Goal: Task Accomplishment & Management: Complete application form

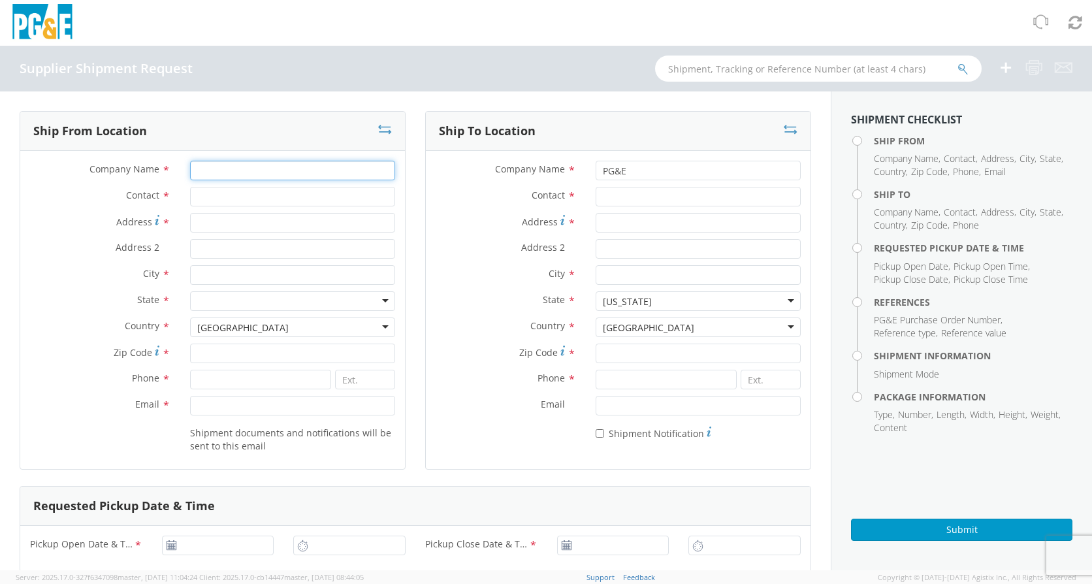
click at [246, 170] on input "Company Name *" at bounding box center [292, 171] width 205 height 20
click at [706, 61] on input "text" at bounding box center [818, 69] width 327 height 26
click at [200, 166] on input "Company Name *" at bounding box center [292, 171] width 205 height 20
type input "n"
type input "N"
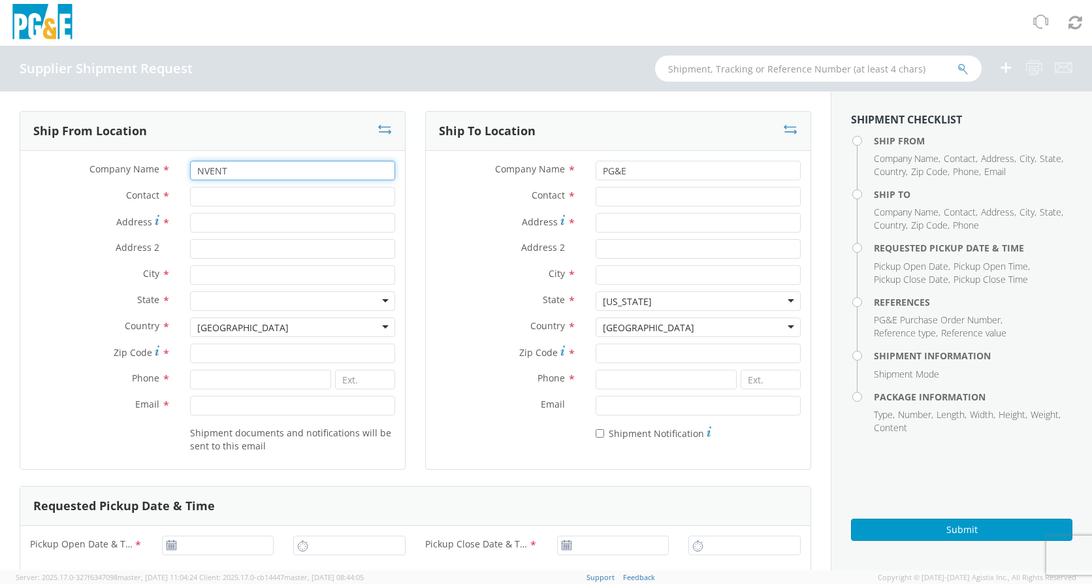
type input "NVENT"
type input "[PERSON_NAME]"
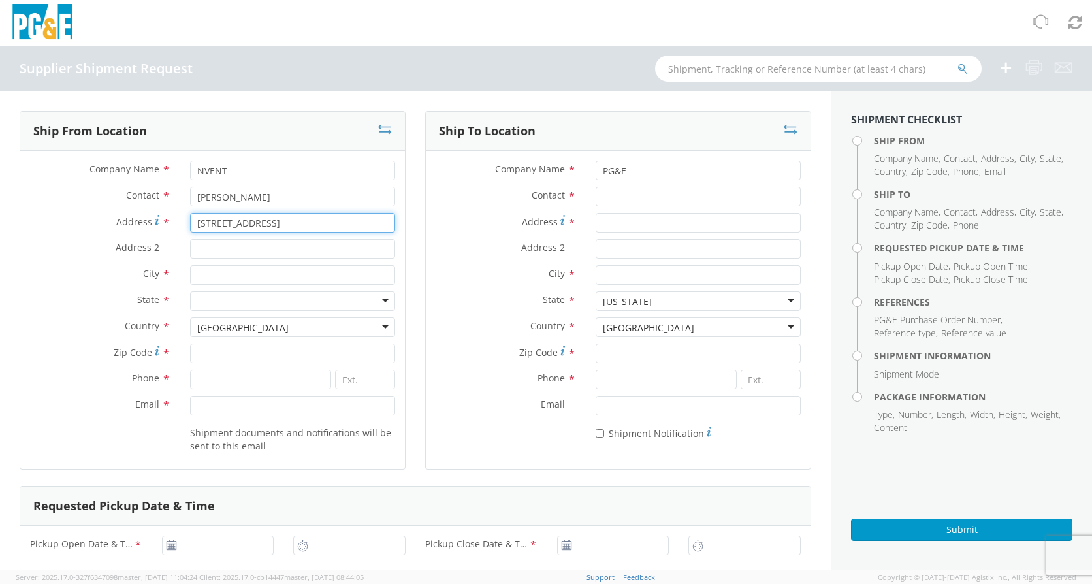
type input "[STREET_ADDRESS]"
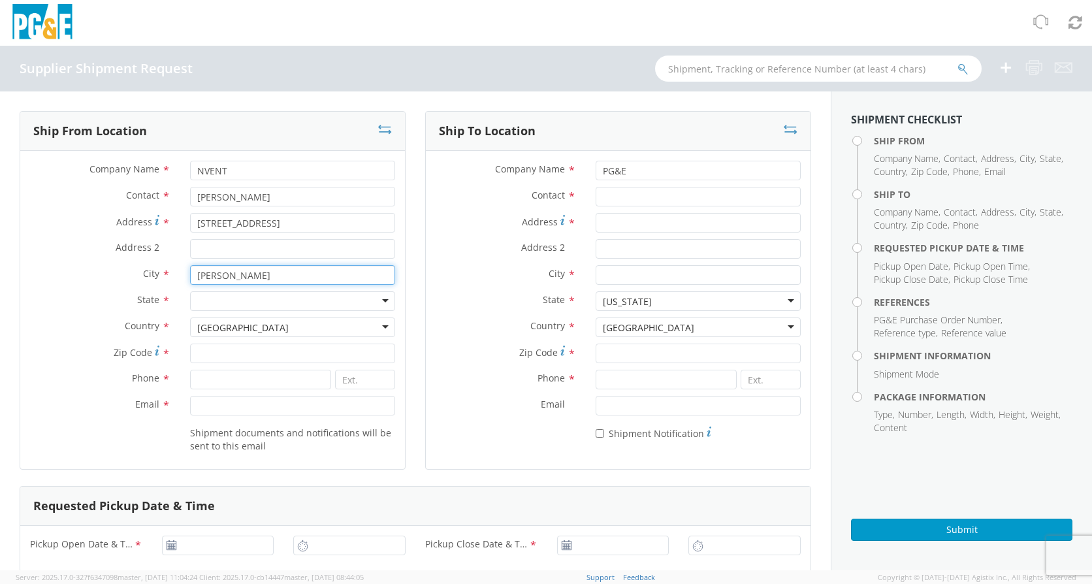
type input "[PERSON_NAME]"
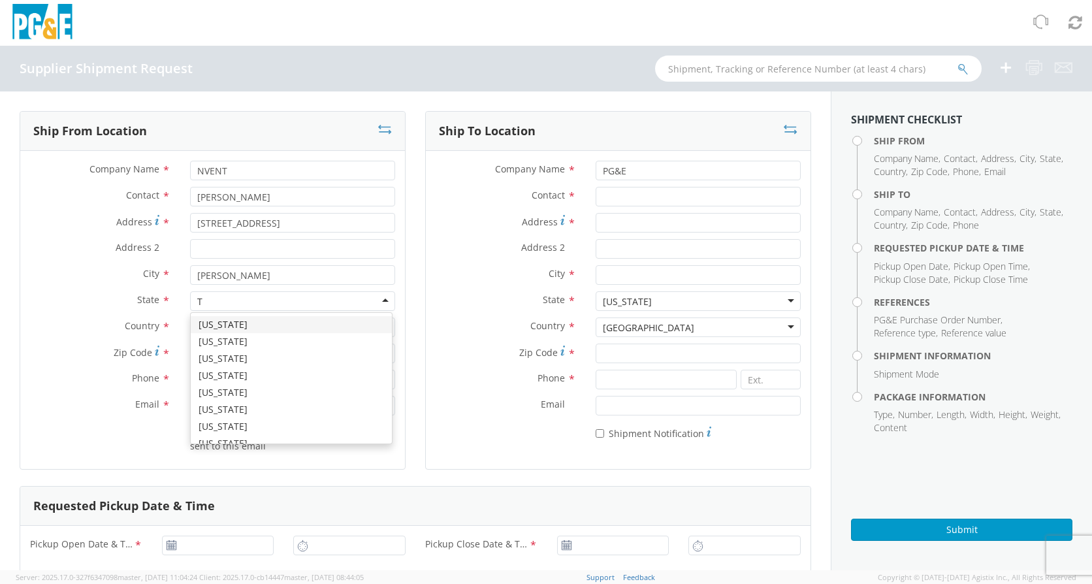
type input "T"
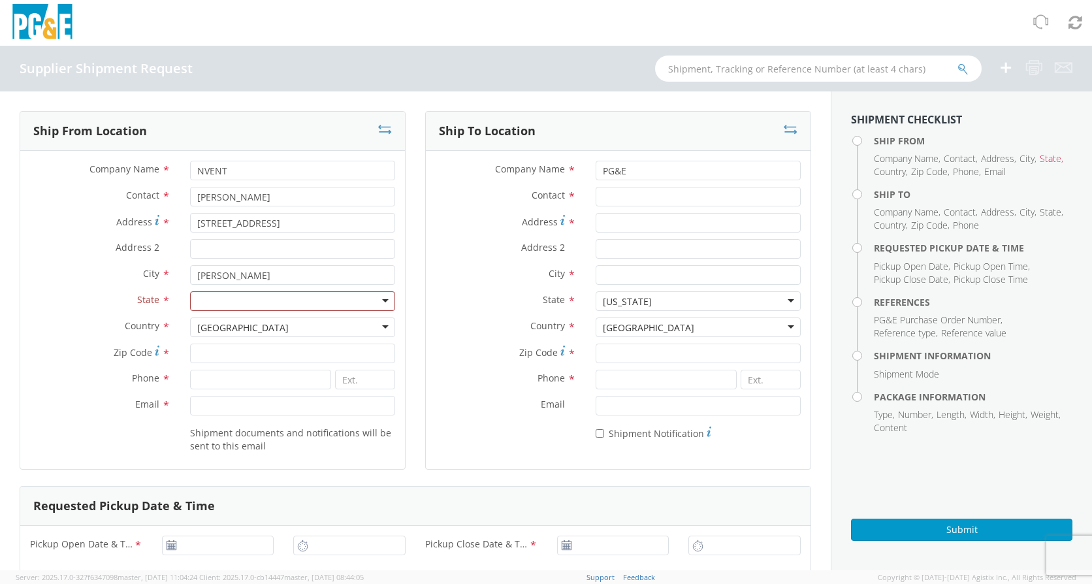
click at [449, 227] on label "Address *" at bounding box center [506, 222] width 160 height 18
click at [596, 227] on input "Address *" at bounding box center [698, 223] width 205 height 20
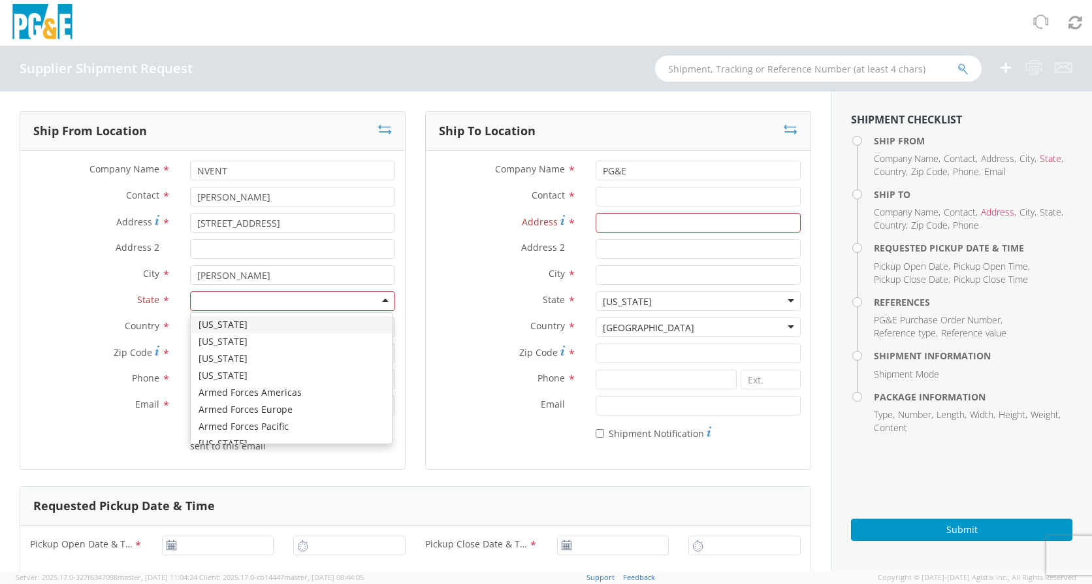
click at [226, 309] on div at bounding box center [292, 301] width 205 height 20
type input "TE"
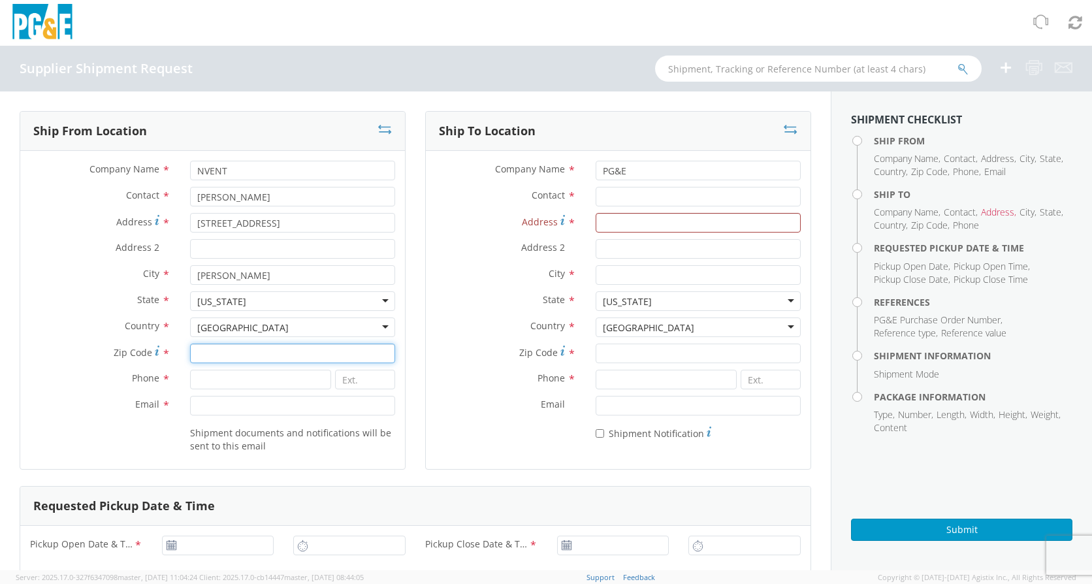
click at [217, 350] on input "Zip Code *" at bounding box center [292, 354] width 205 height 20
type input "75141"
click at [199, 387] on input at bounding box center [260, 380] width 141 height 20
type input "[PHONE_NUMBER]"
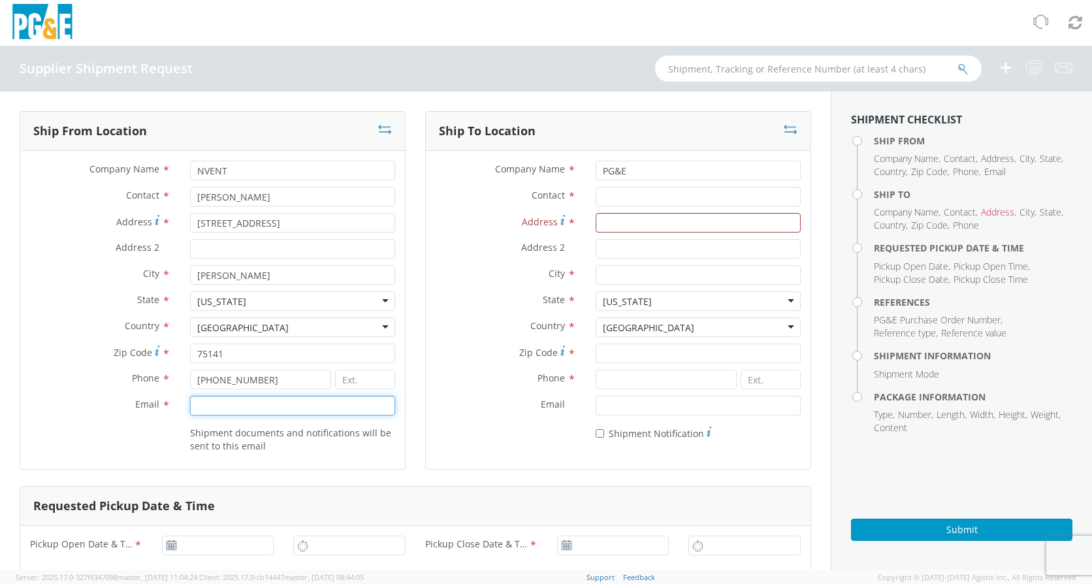
click at [219, 413] on input "Email *" at bounding box center [292, 406] width 205 height 20
type input "[EMAIL_ADDRESS][PERSON_NAME][DOMAIN_NAME]"
click at [463, 469] on div "Ship To Location Company Name * PG&E Contact * Address * Address 2 * City * Sta…" at bounding box center [618, 290] width 386 height 359
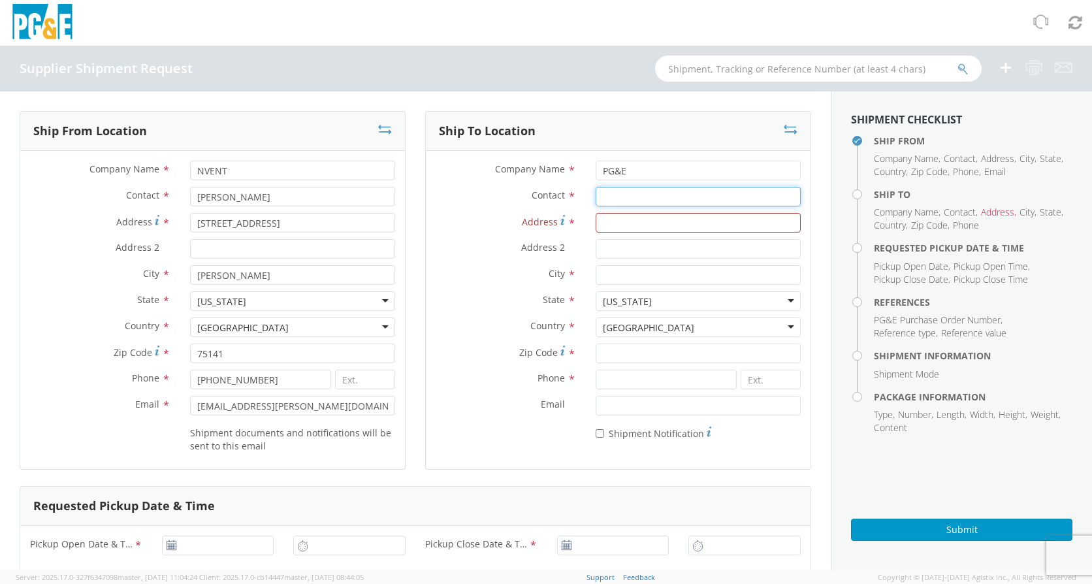
click at [615, 190] on input "Contact *" at bounding box center [698, 197] width 205 height 20
type input "[PERSON_NAME]"
click at [615, 225] on input "Address *" at bounding box center [698, 223] width 205 height 20
type input "[STREET_ADDRESS]"
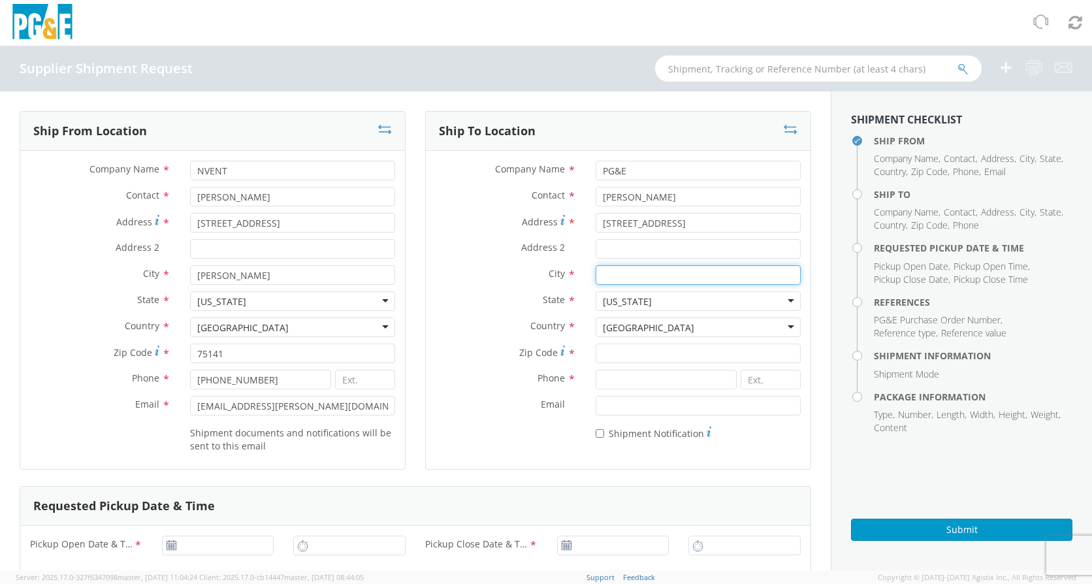
click at [603, 273] on input "City *" at bounding box center [698, 275] width 205 height 20
type input "[GEOGRAPHIC_DATA]"
click at [621, 350] on input "Zip Code *" at bounding box center [698, 354] width 205 height 20
type input "9"
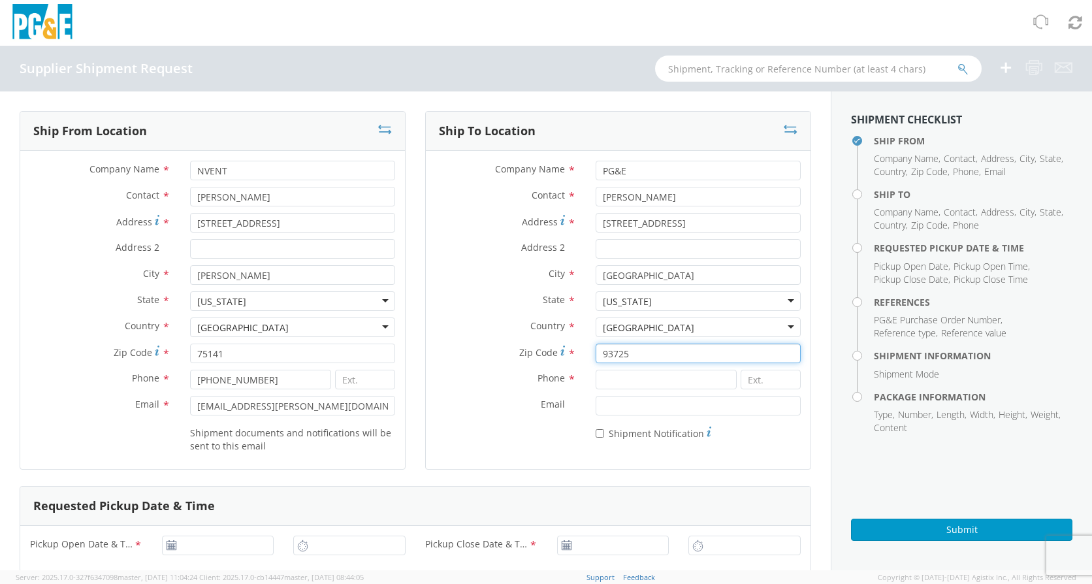
type input "93725"
click at [621, 382] on input at bounding box center [666, 380] width 141 height 20
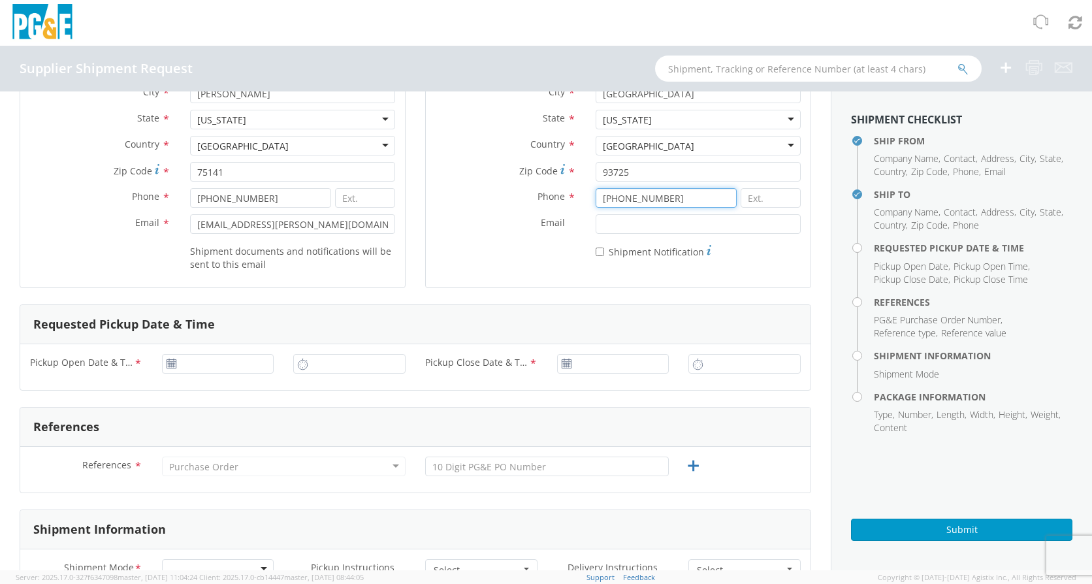
scroll to position [196, 0]
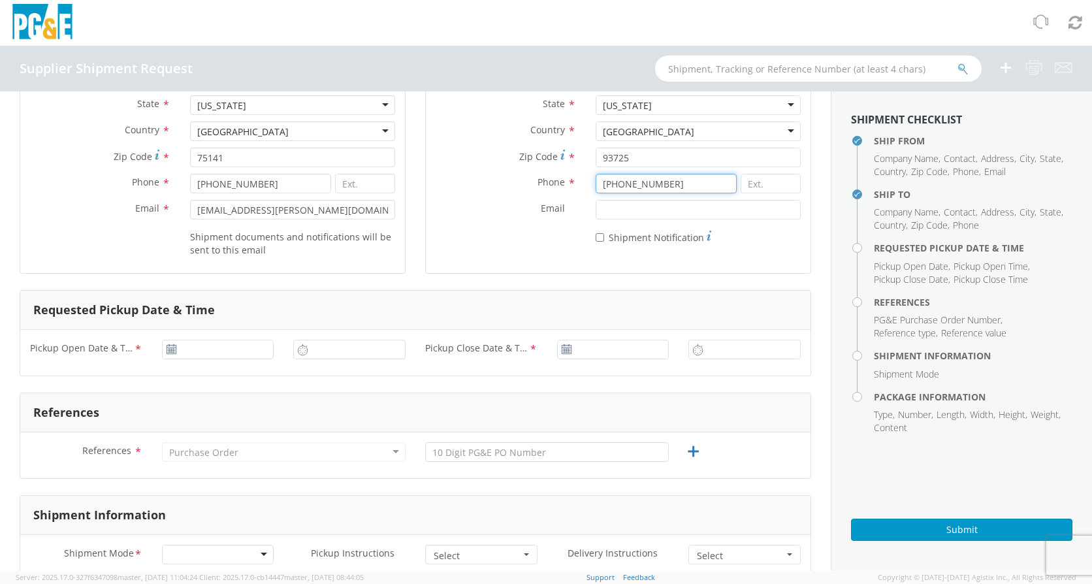
type input "[PHONE_NUMBER]"
type input "[DATE]"
click at [201, 349] on input "[DATE]" at bounding box center [218, 350] width 112 height 20
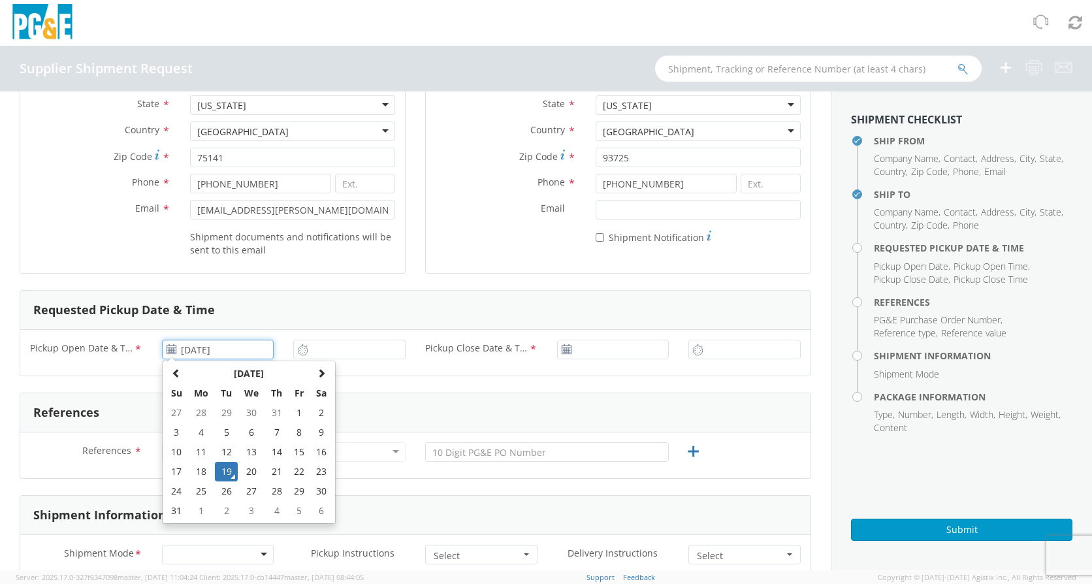
click at [230, 468] on td "19" at bounding box center [226, 472] width 23 height 20
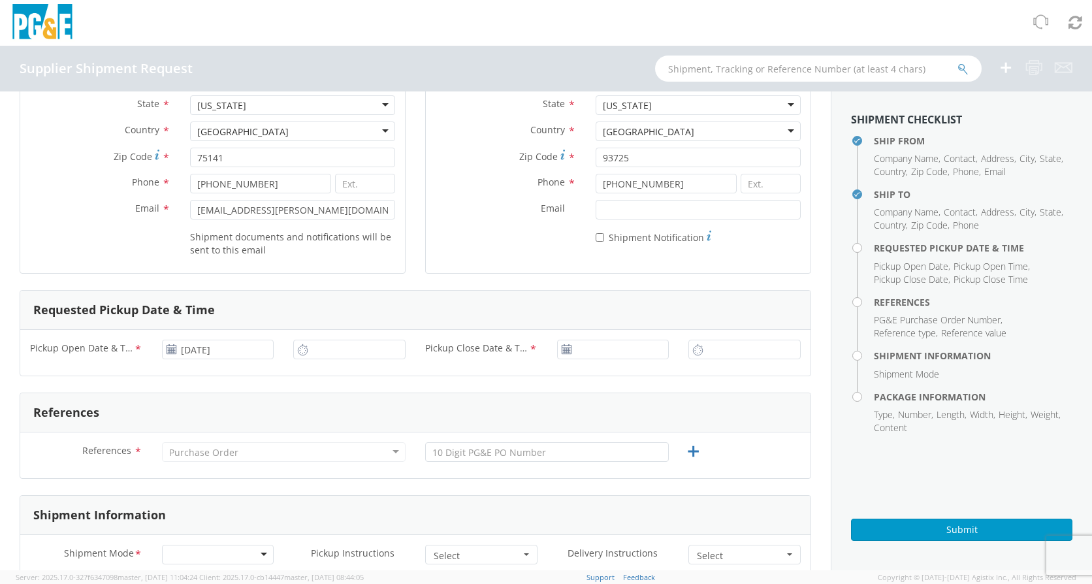
click at [299, 351] on icon at bounding box center [302, 350] width 11 height 12
click at [310, 346] on input "9:00 AM" at bounding box center [349, 350] width 112 height 20
type input "10:00 AM"
type input "[DATE]"
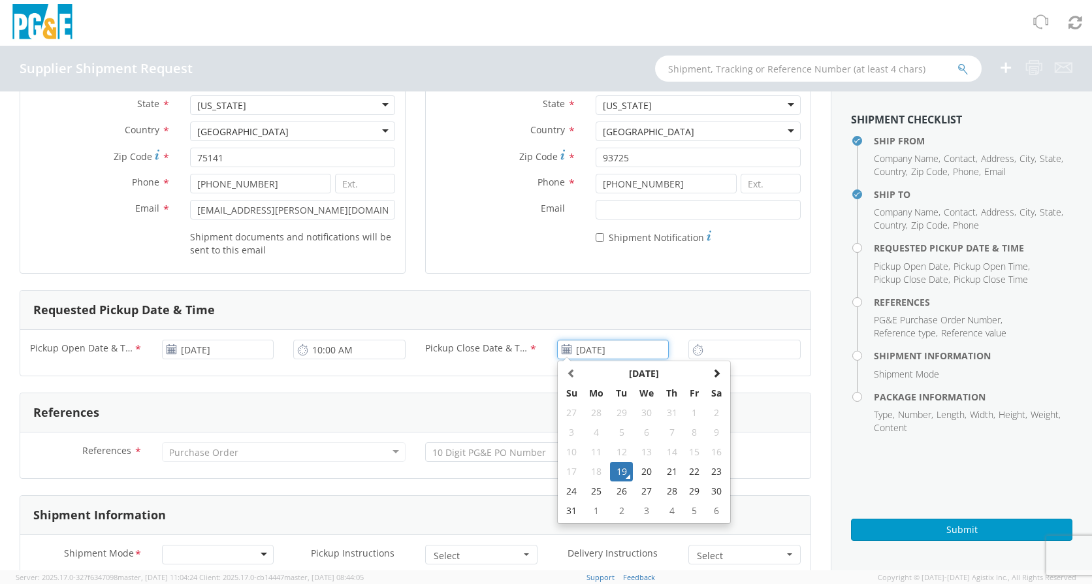
click at [593, 351] on input "[DATE]" at bounding box center [613, 350] width 112 height 20
click at [619, 473] on td "19" at bounding box center [621, 472] width 23 height 20
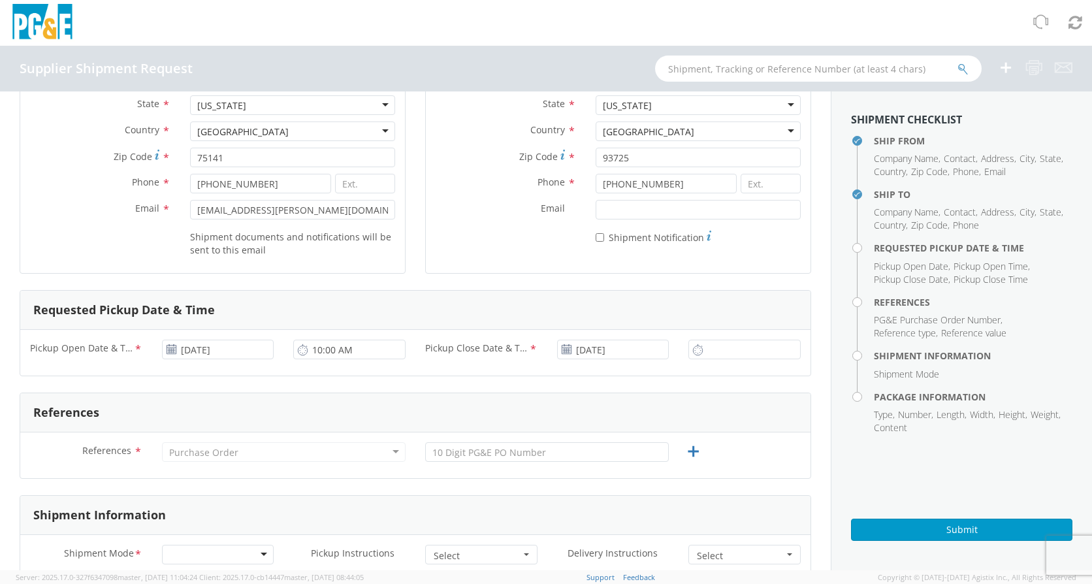
click at [693, 351] on icon at bounding box center [697, 350] width 11 height 12
click at [692, 349] on icon at bounding box center [697, 350] width 11 height 12
click at [700, 351] on input "9:00 AM" at bounding box center [744, 350] width 112 height 20
type input "10:00 PM"
click at [726, 393] on div "References References * Purchase Order Purchase Order Account Type Activity ID …" at bounding box center [416, 436] width 792 height 86
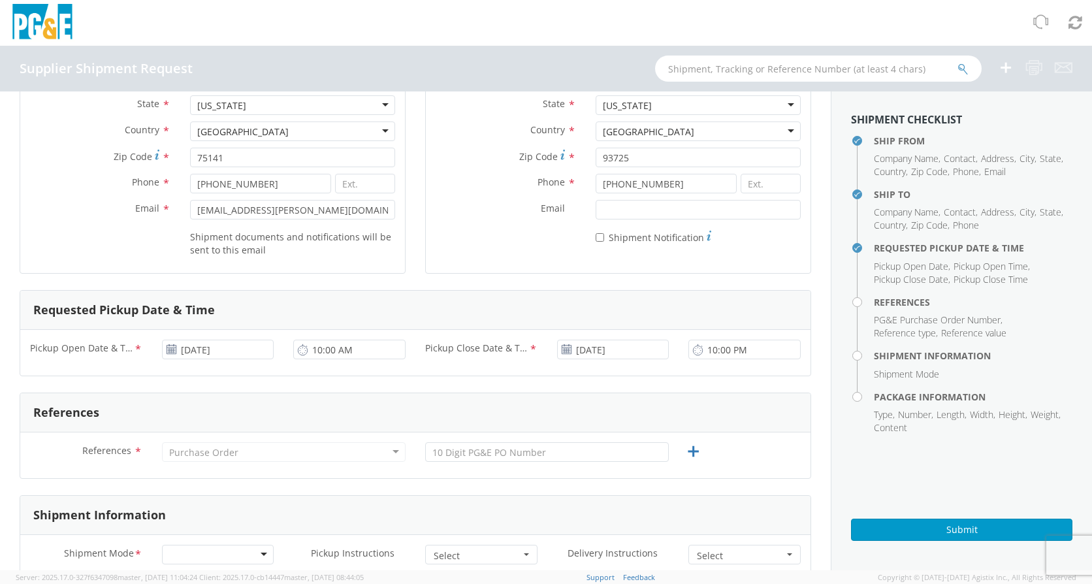
click at [235, 455] on div "Purchase Order" at bounding box center [284, 452] width 244 height 20
click at [381, 444] on div "References * Purchase Order Purchase Order Account Type Activity ID Airline App…" at bounding box center [415, 455] width 790 height 46
click at [379, 440] on div "References * Purchase Order Purchase Order Account Type Activity ID Airline App…" at bounding box center [415, 455] width 790 height 46
click at [395, 455] on div "Purchase Order" at bounding box center [284, 452] width 244 height 20
click at [345, 450] on div "Purchase Order" at bounding box center [284, 452] width 244 height 20
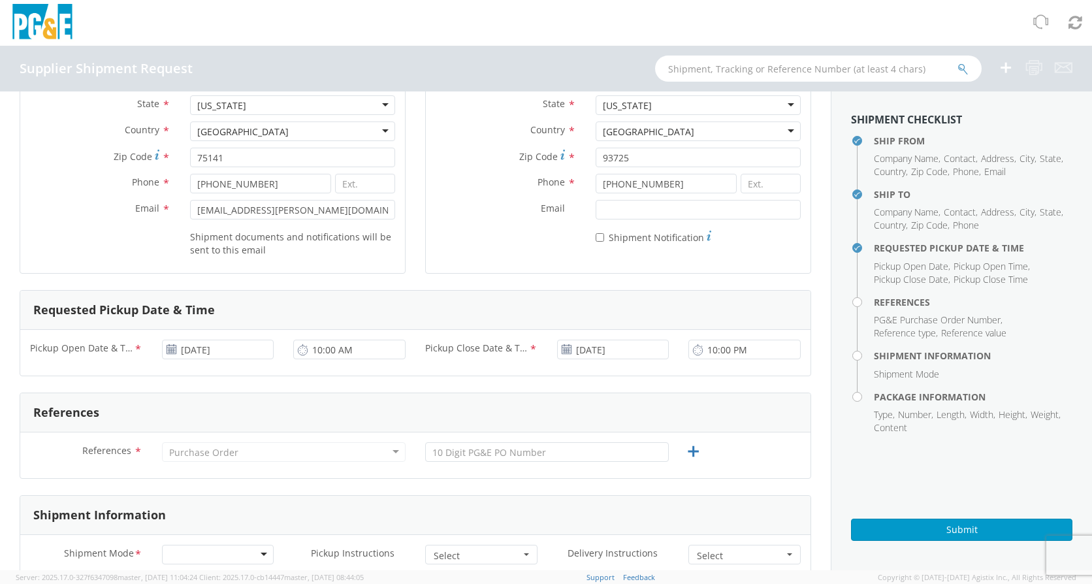
click at [386, 451] on div "Purchase Order" at bounding box center [284, 452] width 244 height 20
click at [316, 453] on div "Purchase Order" at bounding box center [284, 452] width 244 height 20
click at [246, 451] on div "Purchase Order" at bounding box center [284, 452] width 244 height 20
drag, startPoint x: 181, startPoint y: 451, endPoint x: 195, endPoint y: 449, distance: 14.0
click at [180, 451] on div "Purchase Order" at bounding box center [203, 452] width 69 height 13
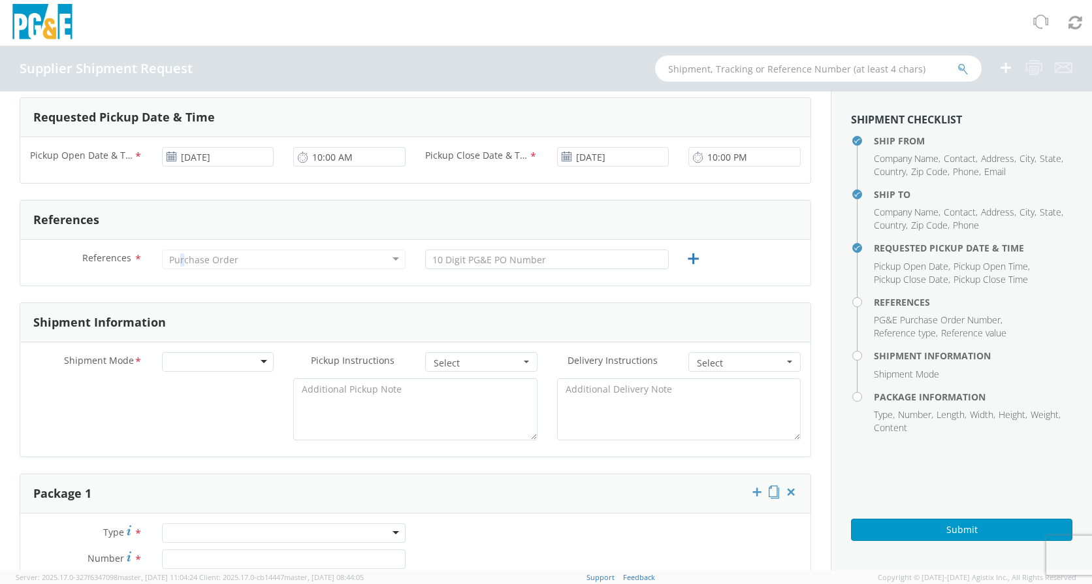
scroll to position [392, 0]
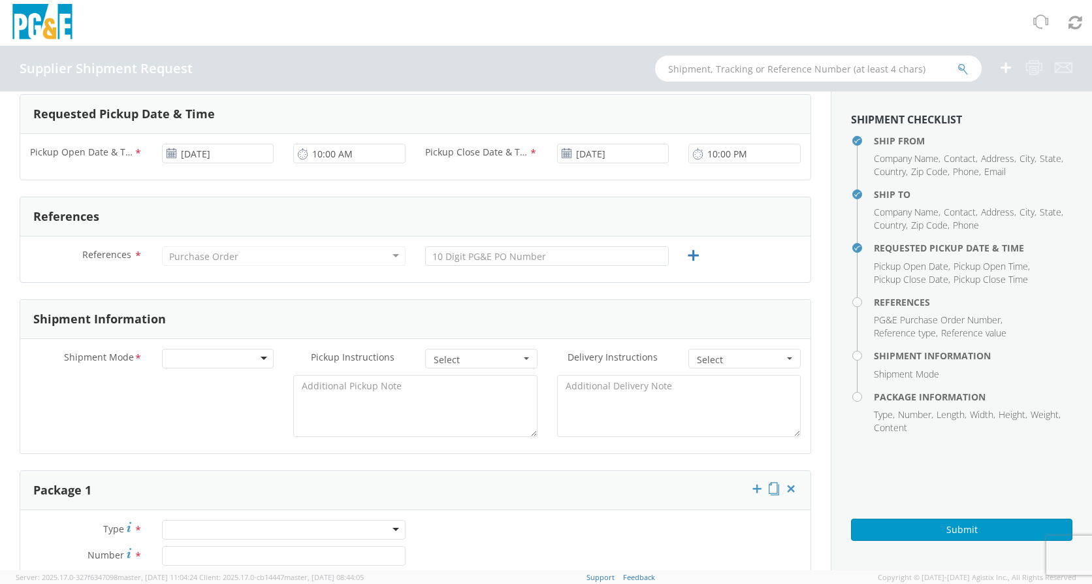
drag, startPoint x: 225, startPoint y: 285, endPoint x: 215, endPoint y: 270, distance: 18.3
click at [224, 285] on form "Ship From Location Company Name * NVENT Contact * [PERSON_NAME] Address * [STRE…" at bounding box center [416, 465] width 792 height 1493
click at [210, 263] on div "Purchase Order" at bounding box center [203, 256] width 69 height 13
click at [191, 257] on div "Purchase Order" at bounding box center [203, 256] width 69 height 13
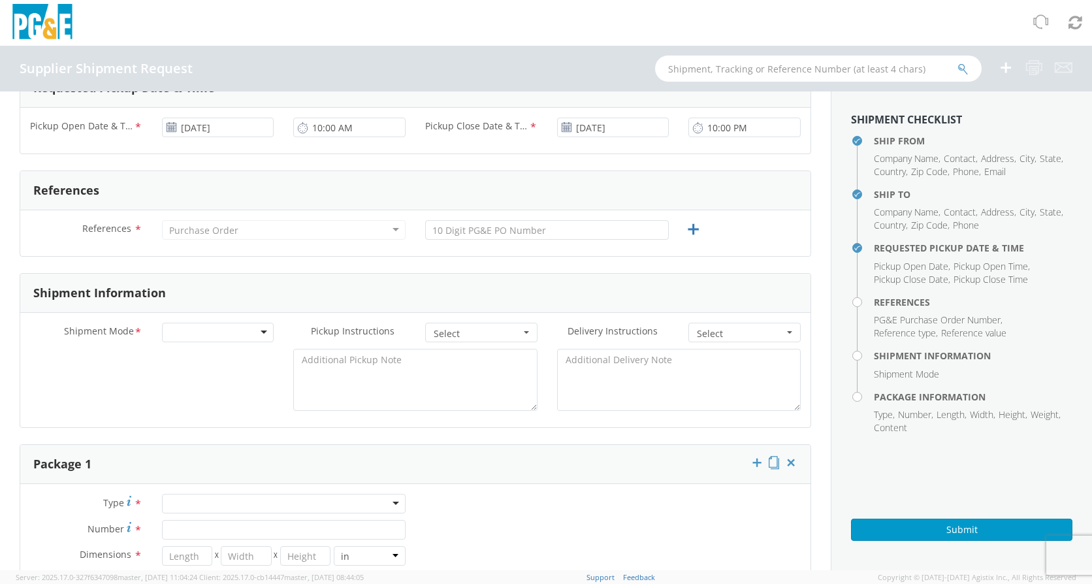
drag, startPoint x: 180, startPoint y: 242, endPoint x: 201, endPoint y: 226, distance: 26.1
click at [201, 226] on div "Purchase Order Purchase Order Account Type Activity ID Airline Appointment Numb…" at bounding box center [283, 233] width 263 height 26
click at [562, 239] on input "text" at bounding box center [547, 230] width 244 height 20
paste input "S008008831"
type input "S008008831"
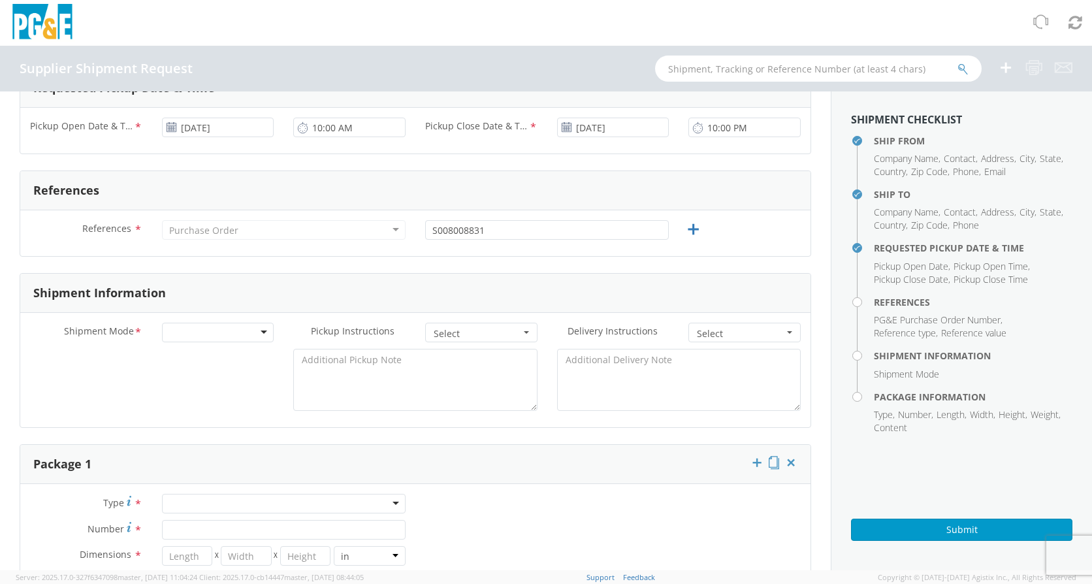
click at [533, 271] on form "Ship From Location Company Name * NVENT Contact * [PERSON_NAME] Address * [STRE…" at bounding box center [416, 439] width 792 height 1493
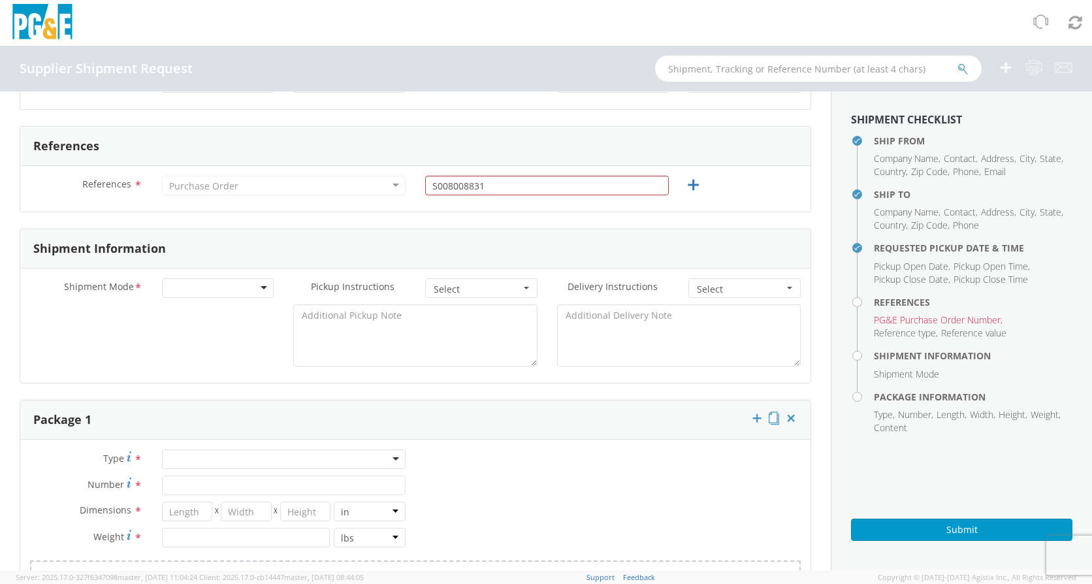
scroll to position [483, 0]
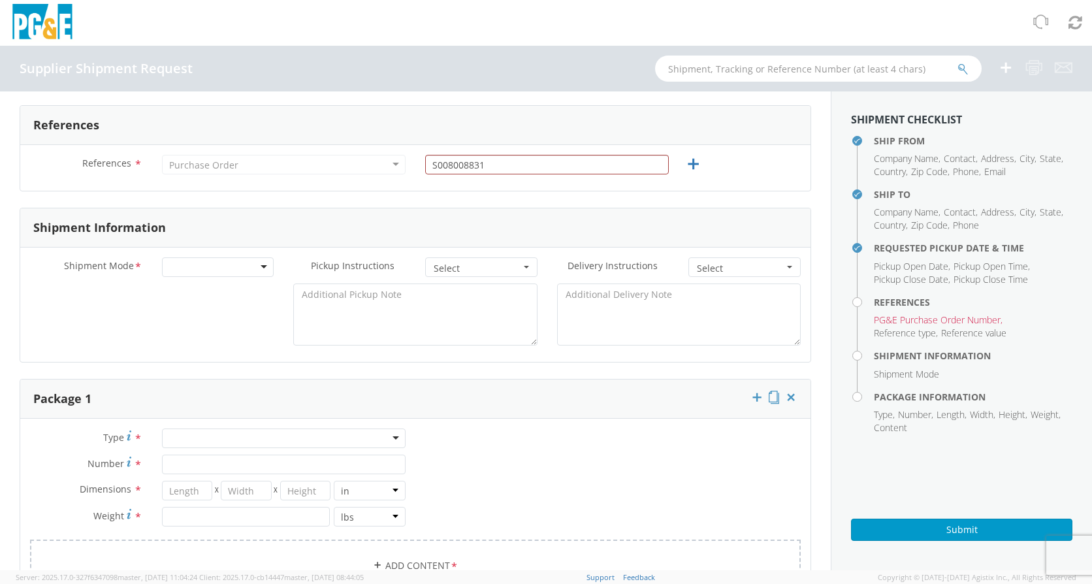
click at [185, 270] on div at bounding box center [218, 267] width 112 height 20
click at [487, 266] on span "Select" at bounding box center [477, 268] width 87 height 13
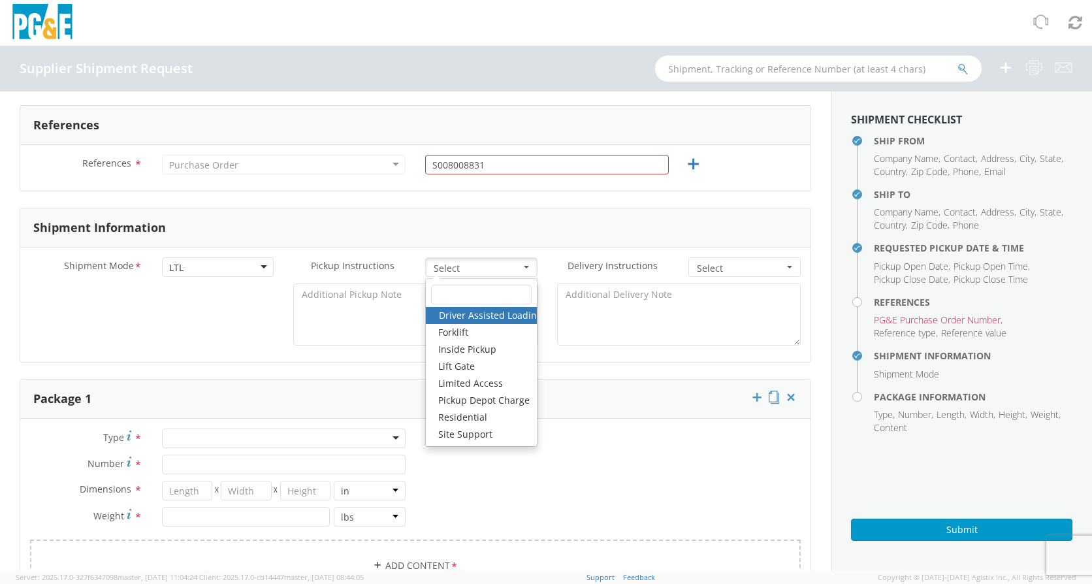
click at [379, 386] on div "Package 1" at bounding box center [415, 398] width 790 height 39
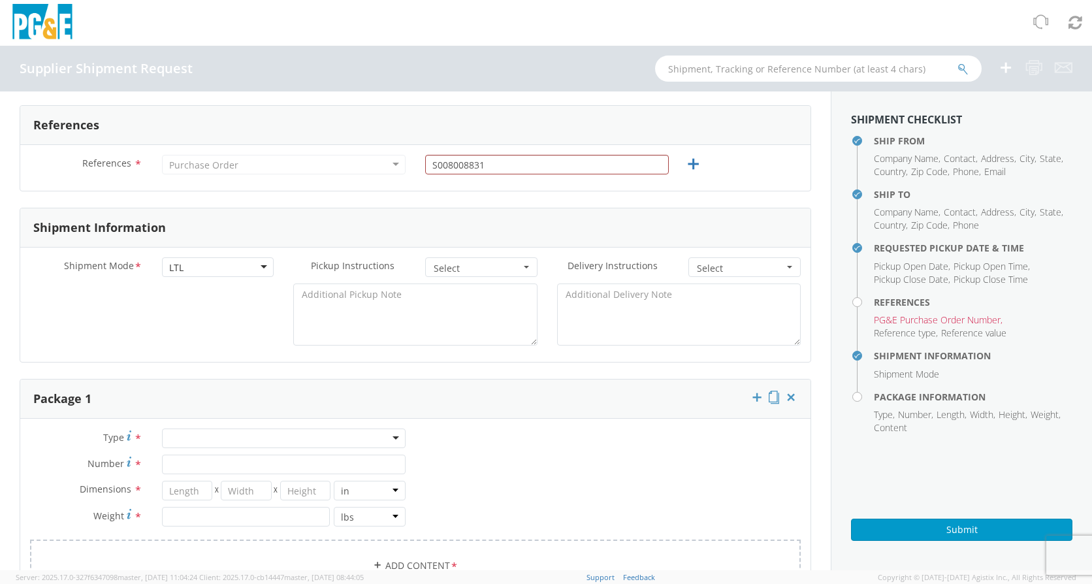
click at [737, 265] on span "Select" at bounding box center [740, 268] width 87 height 13
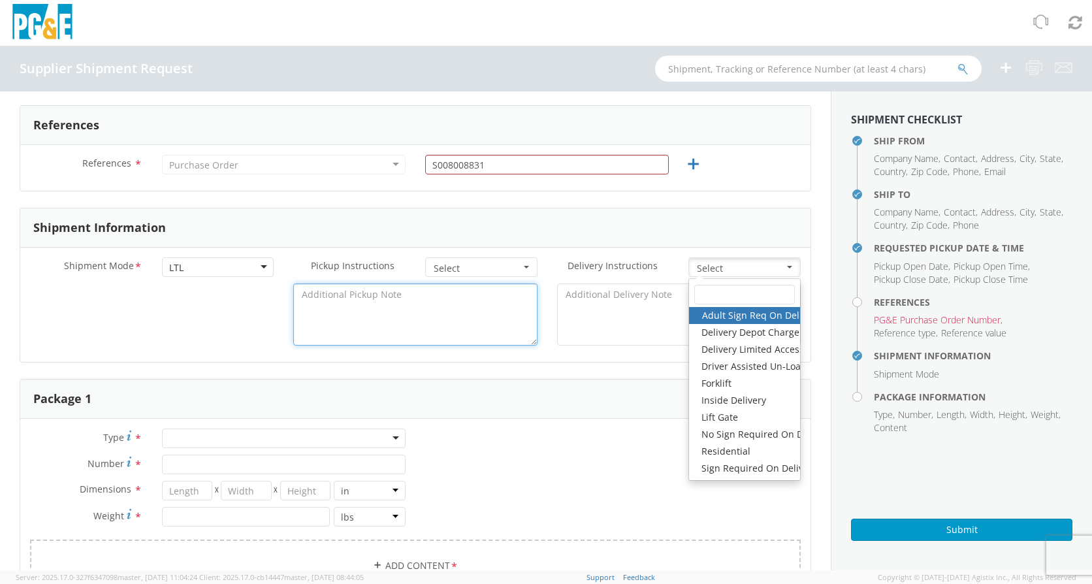
click at [461, 325] on textarea at bounding box center [415, 314] width 244 height 62
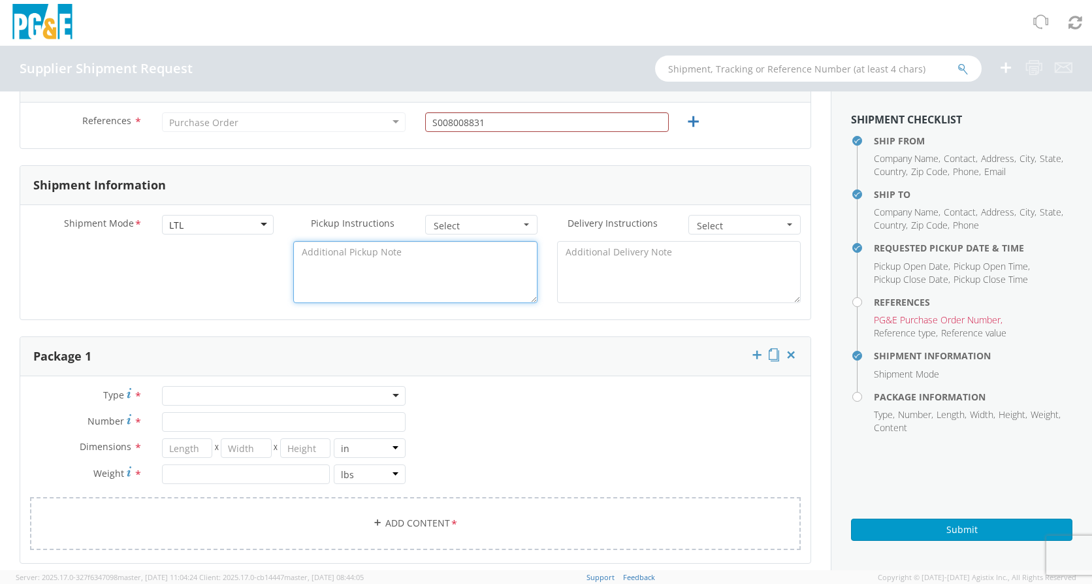
scroll to position [549, 0]
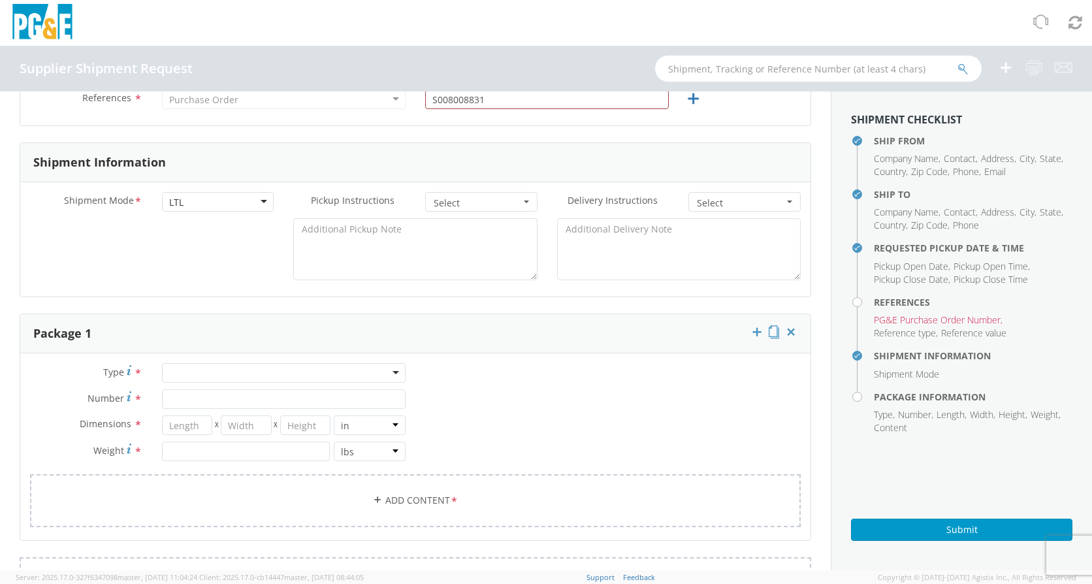
click at [191, 380] on div at bounding box center [284, 373] width 244 height 20
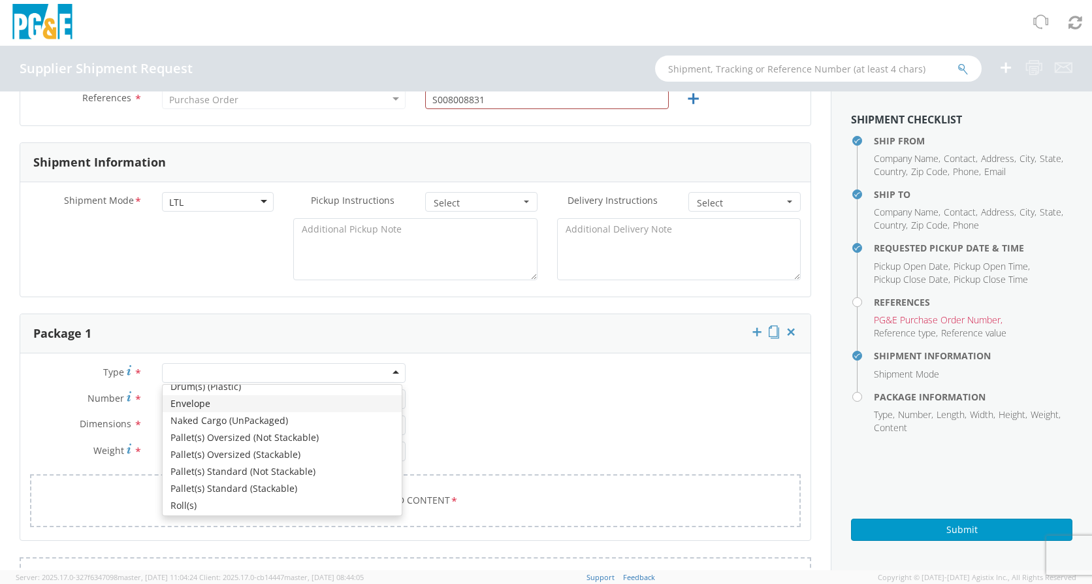
scroll to position [148, 0]
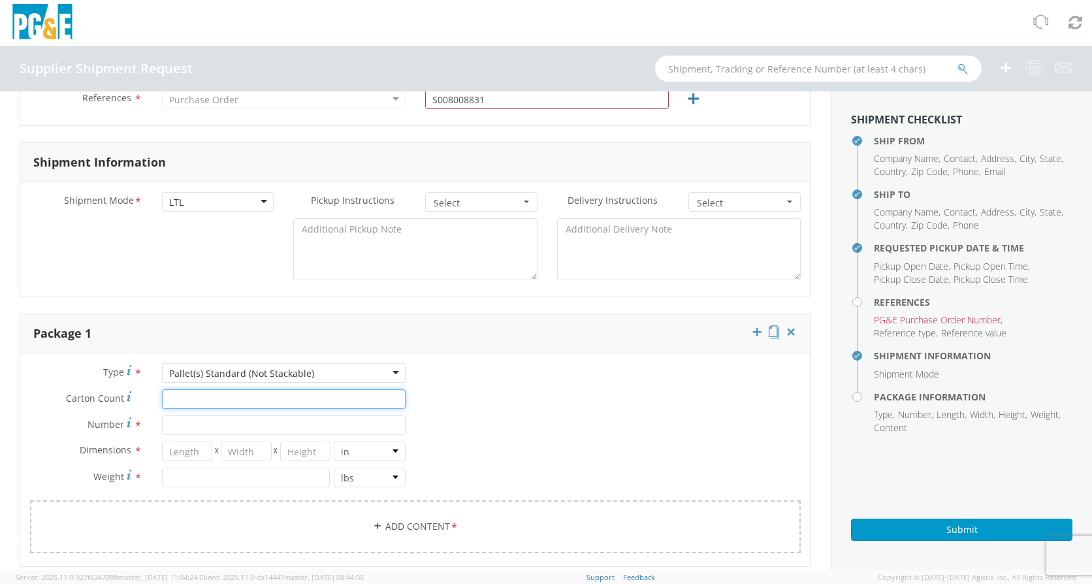
click at [202, 400] on input "Carton Count *" at bounding box center [284, 399] width 244 height 20
type input "1"
click at [187, 426] on input "Number *" at bounding box center [284, 425] width 244 height 20
type input "1"
click at [174, 451] on input "number" at bounding box center [187, 452] width 51 height 20
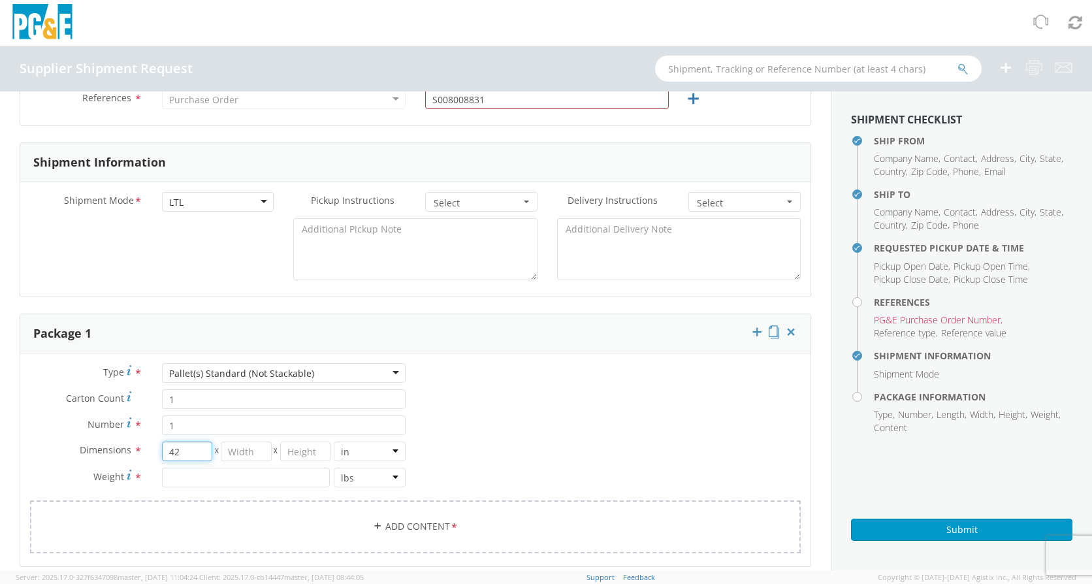
type input "42"
type input "20"
click at [186, 483] on input "number" at bounding box center [246, 478] width 168 height 20
type input "90"
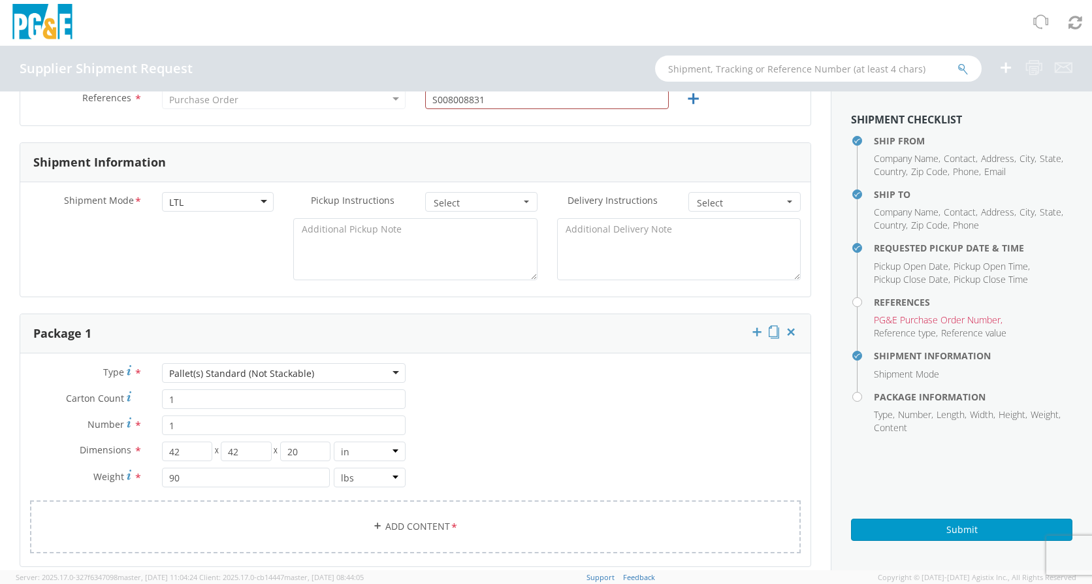
click at [489, 438] on div "Type * Pallet(s) Standard (Not Stackable) Pallet(s) Standard (Not Stackable) Bu…" at bounding box center [415, 466] width 790 height 206
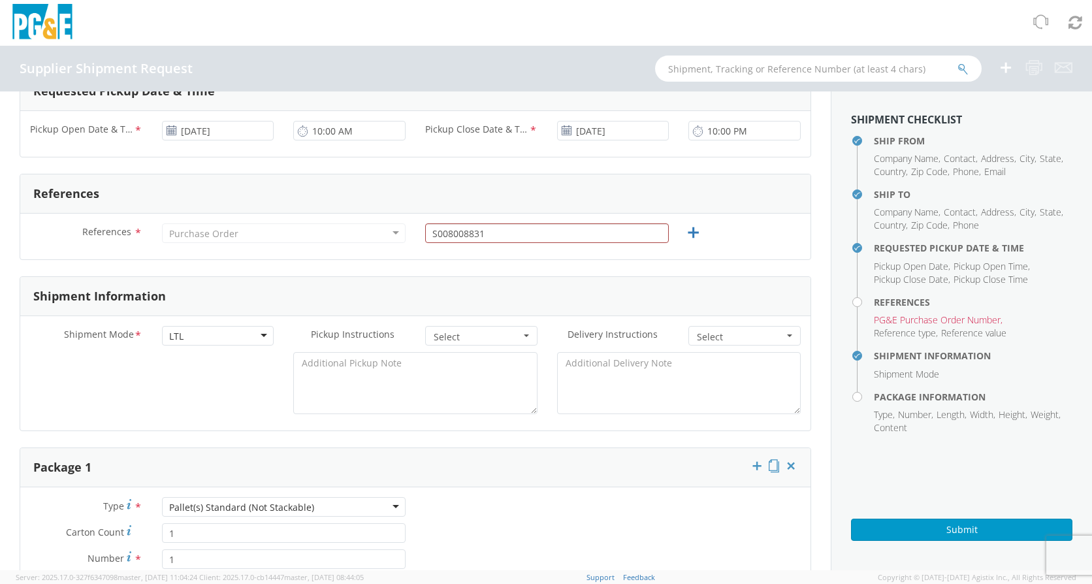
scroll to position [423, 0]
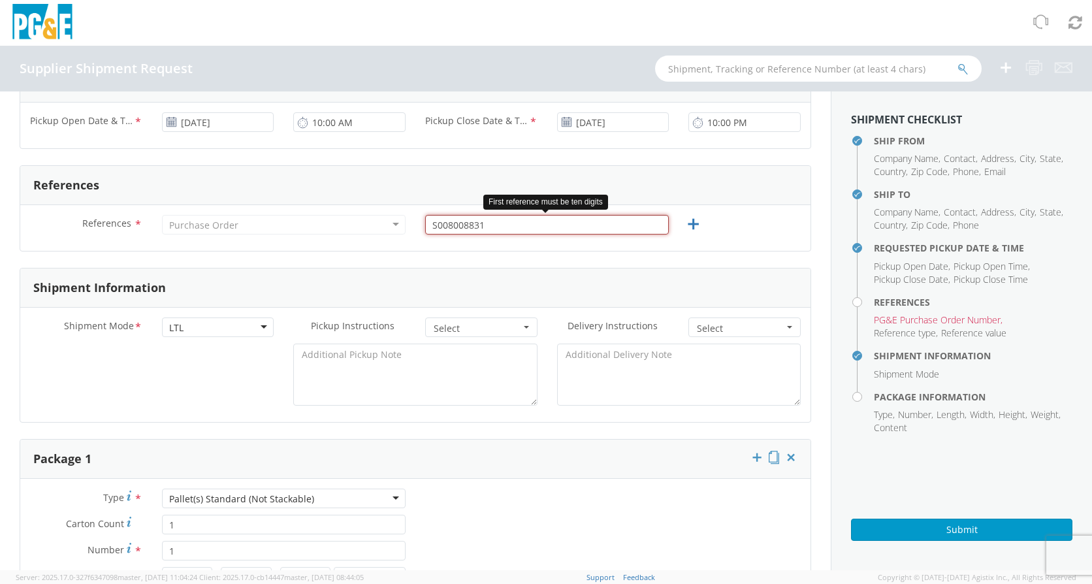
click at [536, 227] on input "S008008831" at bounding box center [547, 225] width 244 height 20
drag, startPoint x: 502, startPoint y: 231, endPoint x: 265, endPoint y: 225, distance: 237.8
click at [266, 225] on div "References * Purchase Order Purchase Order Account Type Activity ID Airline App…" at bounding box center [415, 228] width 790 height 26
type input "2"
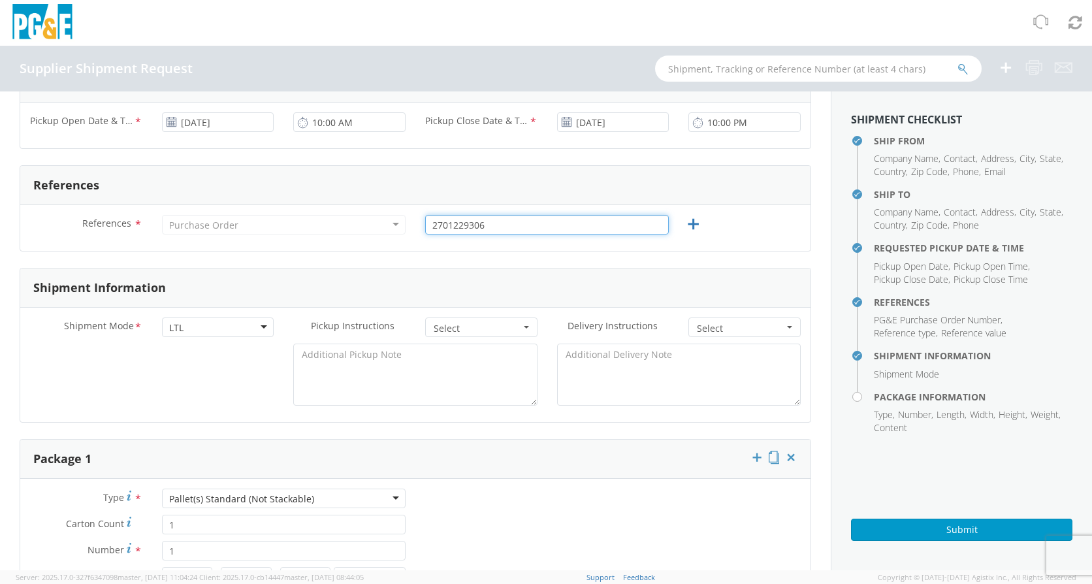
type input "2701229306"
click at [621, 506] on div "Type * Pallet(s) Standard (Not Stackable) Pallet(s) Standard (Not Stackable) Bu…" at bounding box center [415, 592] width 790 height 206
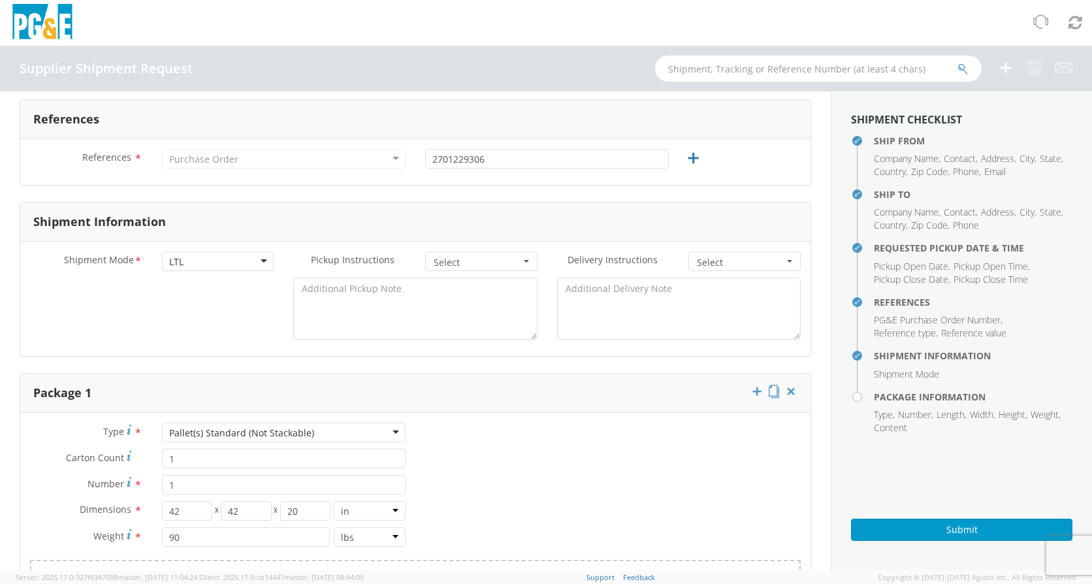
scroll to position [685, 0]
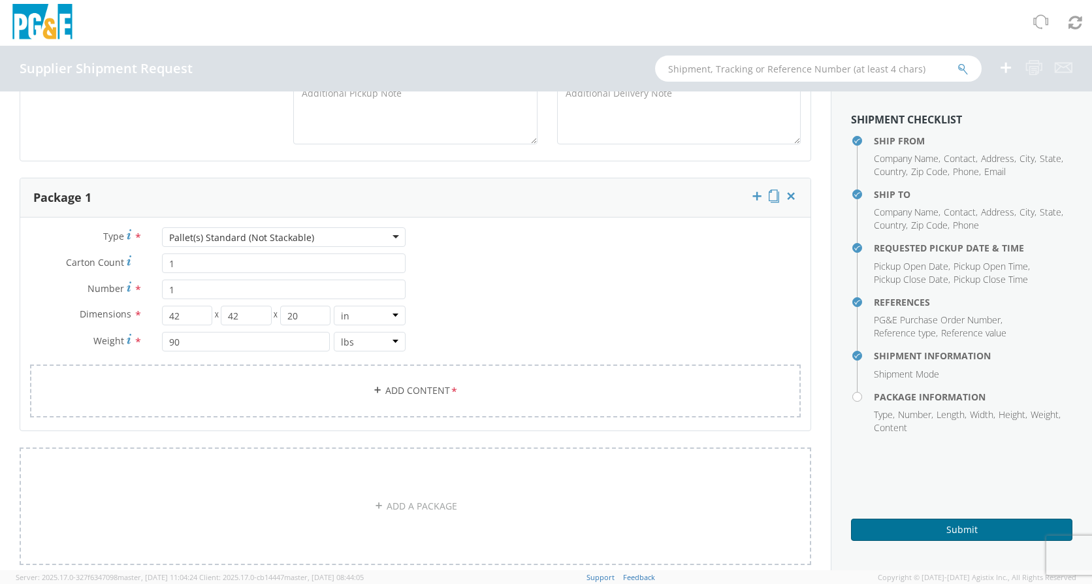
click at [959, 531] on button "Submit" at bounding box center [961, 530] width 221 height 22
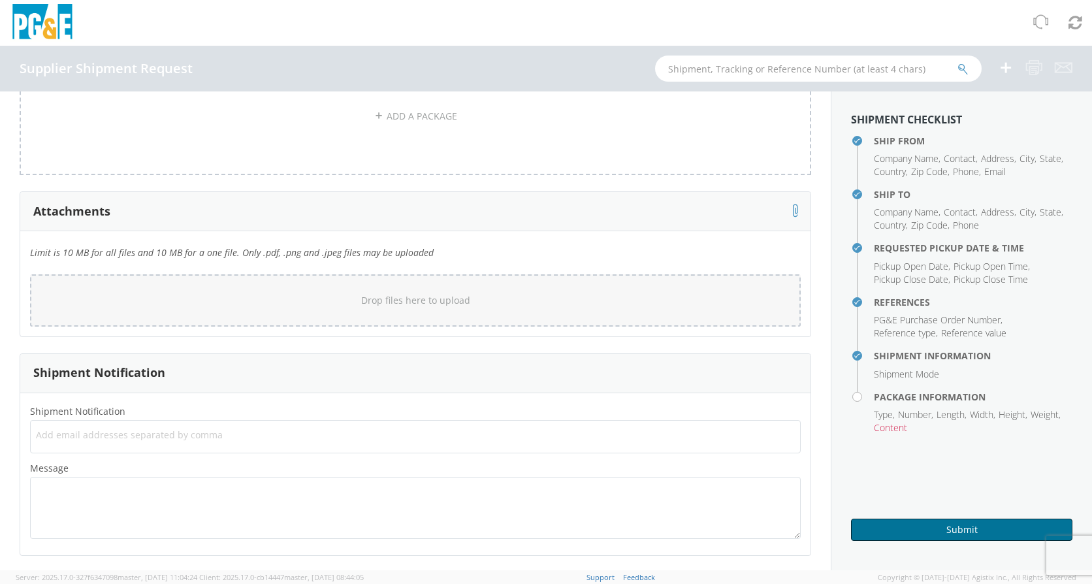
scroll to position [1076, 0]
click at [144, 435] on span "Add email addresses separated by comma" at bounding box center [415, 433] width 759 height 13
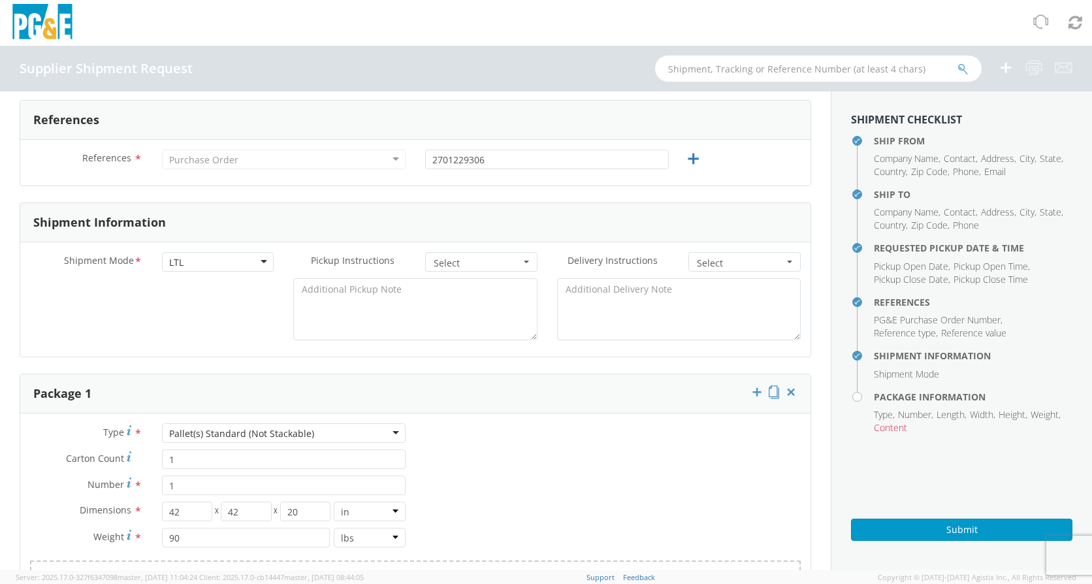
scroll to position [423, 0]
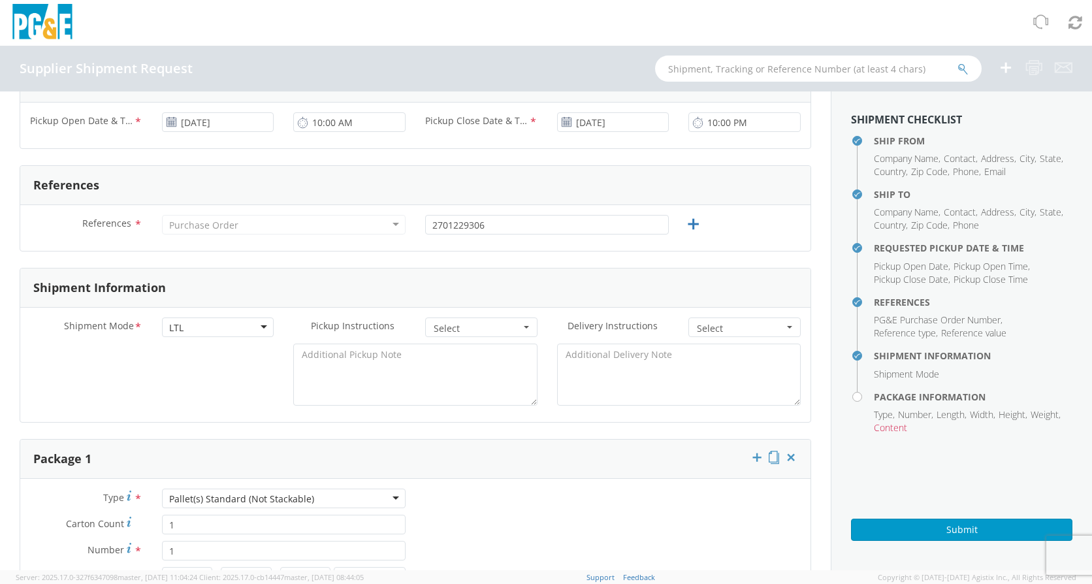
click at [389, 223] on div "Purchase Order" at bounding box center [284, 225] width 244 height 20
click at [388, 223] on div "Purchase Order" at bounding box center [284, 225] width 244 height 20
click at [379, 248] on div "References * Purchase Order Purchase Order Account Type Activity ID Airline App…" at bounding box center [415, 228] width 790 height 46
click at [389, 224] on div "Purchase Order" at bounding box center [284, 225] width 244 height 20
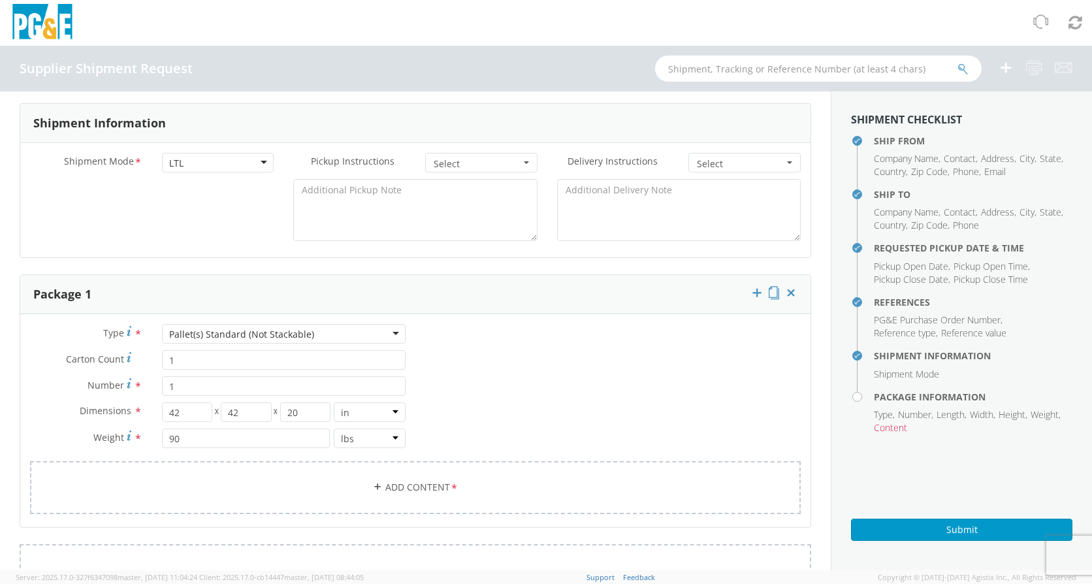
scroll to position [653, 0]
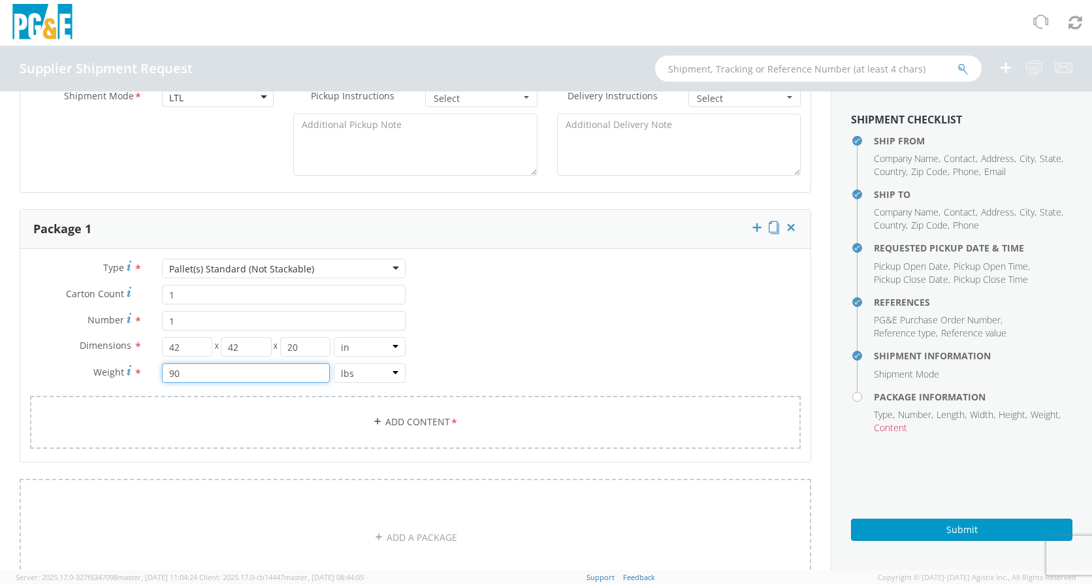
click at [313, 366] on input "90" at bounding box center [246, 373] width 168 height 20
click at [280, 410] on link "Add Content *" at bounding box center [415, 422] width 771 height 53
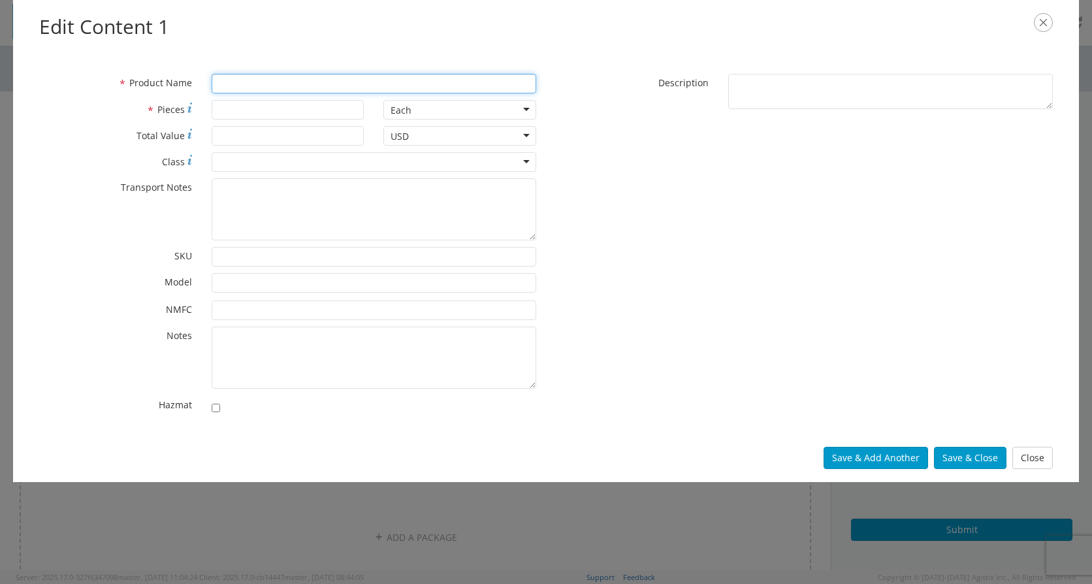
click at [254, 82] on input "* Product Name" at bounding box center [374, 84] width 325 height 20
type input "e"
type input "A"
type input "A30N20BLP"
click at [249, 120] on div "* Pieces" at bounding box center [201, 113] width 344 height 26
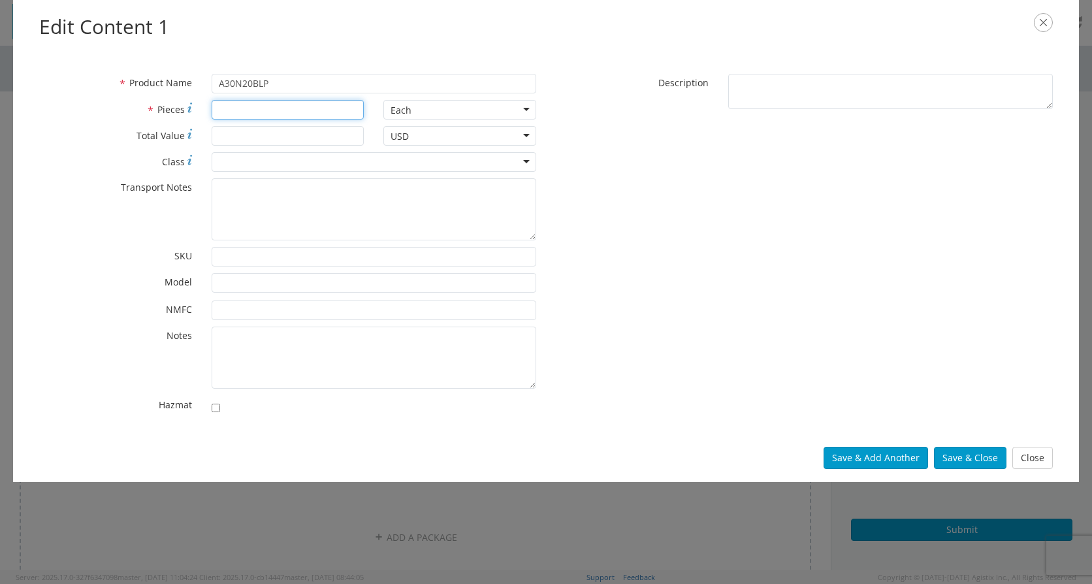
click at [250, 114] on input "* Pieces" at bounding box center [288, 110] width 153 height 20
type input "1"
click at [287, 138] on input "* Total Value" at bounding box center [288, 136] width 153 height 20
click at [257, 136] on input "* Total Value" at bounding box center [288, 136] width 153 height 20
type input "355.60"
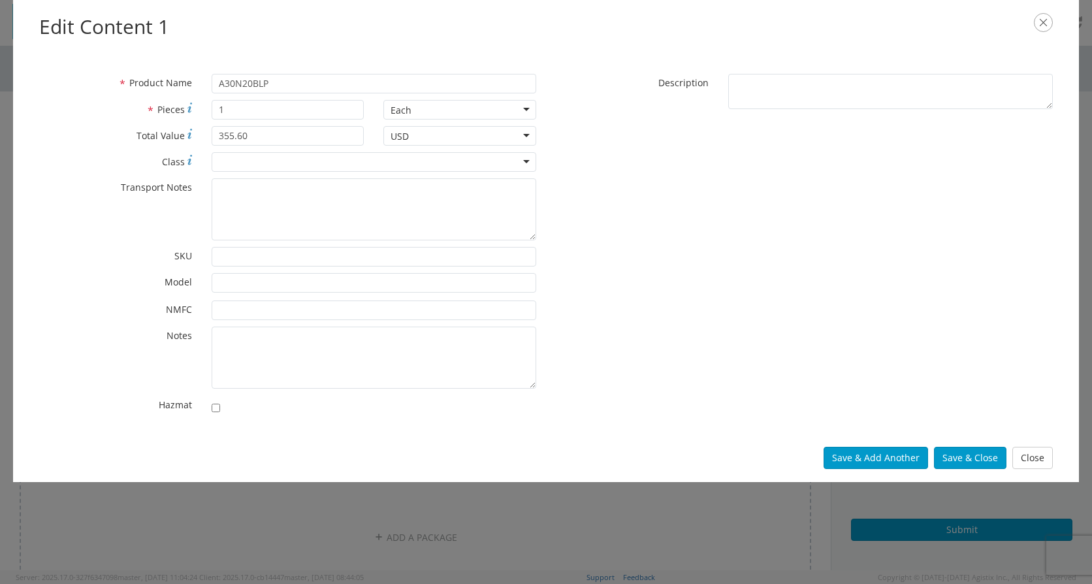
click at [308, 157] on div at bounding box center [374, 162] width 325 height 20
click at [965, 459] on button "Save & Close" at bounding box center [970, 458] width 72 height 22
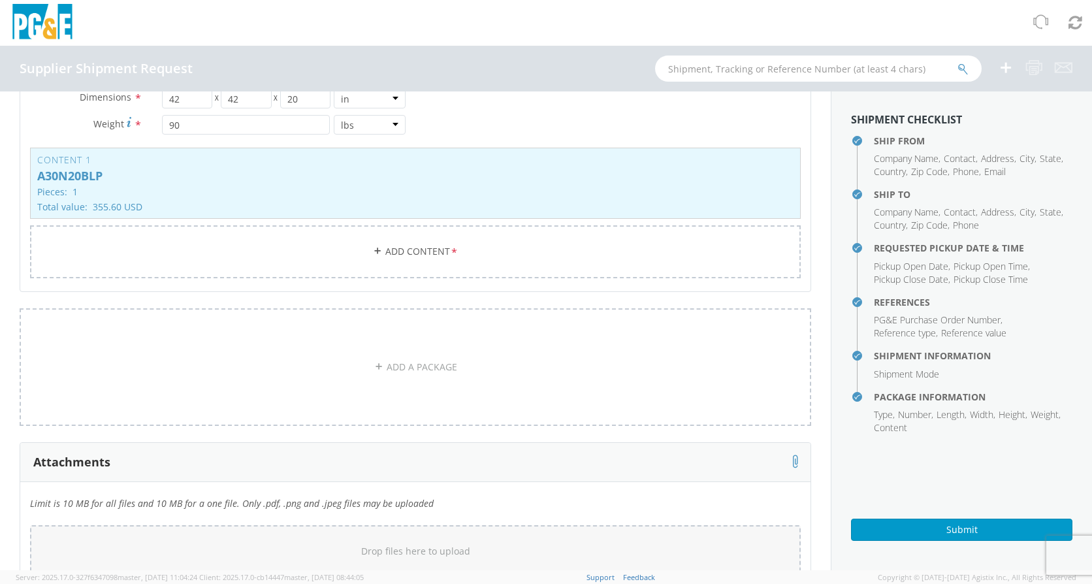
scroll to position [1045, 0]
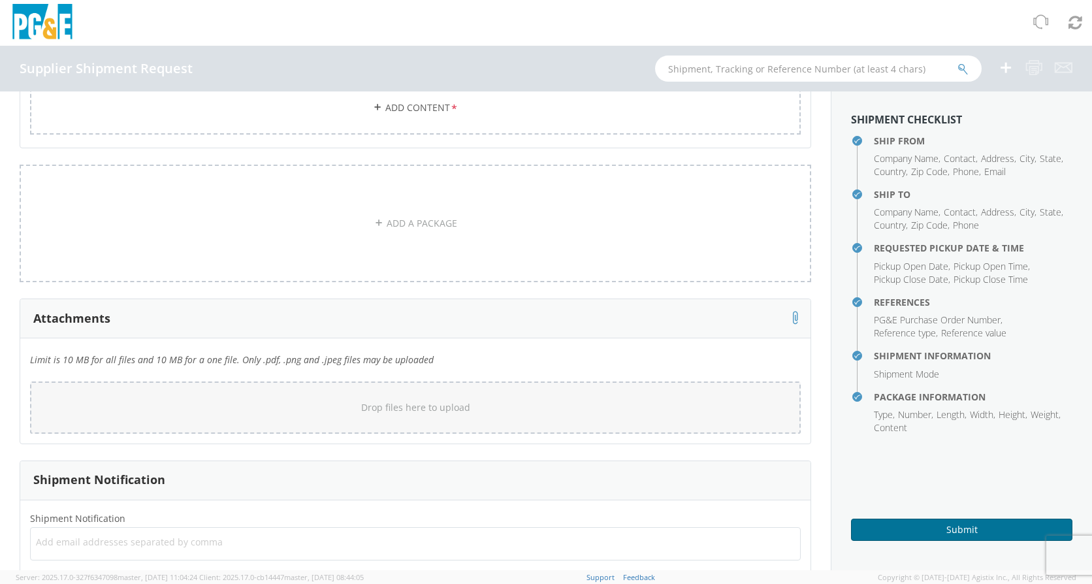
click at [952, 521] on button "Submit" at bounding box center [961, 530] width 221 height 22
